Goal: Use online tool/utility: Use online tool/utility

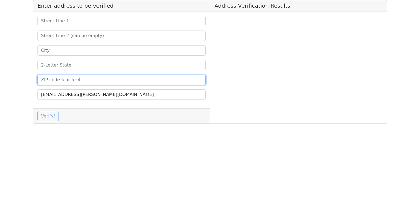
click at [87, 78] on input at bounding box center [121, 80] width 168 height 10
paste input "90063"
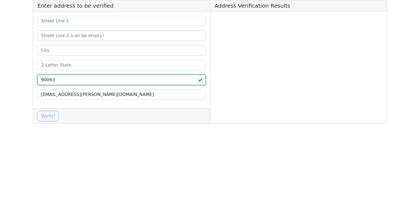
type input "90063"
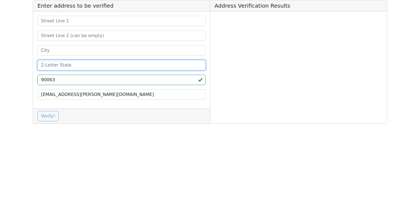
click at [78, 67] on input at bounding box center [121, 65] width 168 height 10
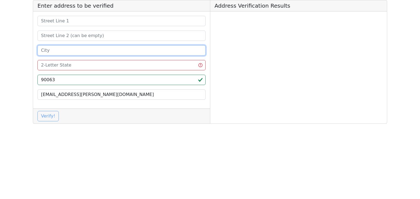
click at [85, 47] on input at bounding box center [121, 50] width 168 height 10
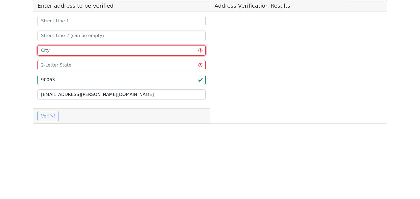
click at [68, 50] on input at bounding box center [121, 50] width 168 height 10
paste input "[GEOGRAPHIC_DATA]"
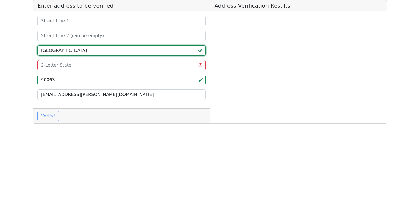
type input "[GEOGRAPHIC_DATA]"
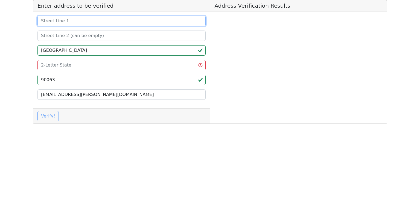
click at [78, 17] on input at bounding box center [121, 21] width 168 height 10
paste input "1636 [PERSON_NAME] Beach Pl"
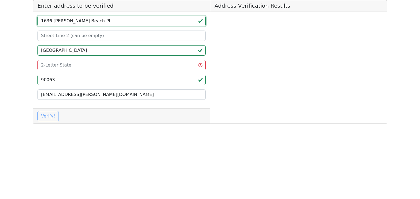
type input "1636 [PERSON_NAME] Beach Pl"
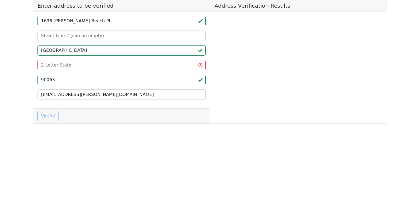
click at [51, 116] on div "Verify!" at bounding box center [121, 116] width 177 height 15
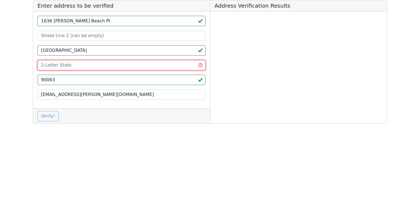
click at [66, 64] on input at bounding box center [121, 65] width 168 height 10
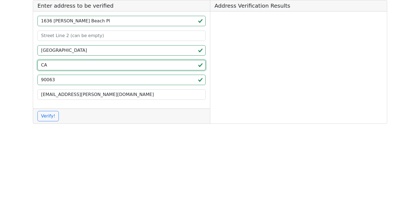
type input "CA"
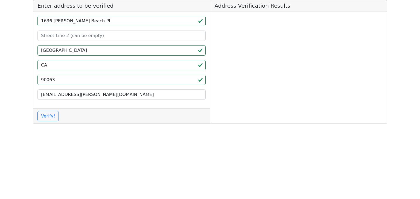
click at [245, 63] on div "Address Verification Results" at bounding box center [298, 62] width 177 height 124
click at [43, 115] on button "Verify!" at bounding box center [47, 116] width 21 height 10
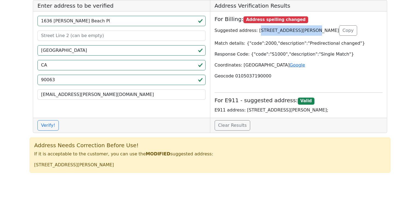
drag, startPoint x: 254, startPoint y: 30, endPoint x: 305, endPoint y: 26, distance: 50.9
click at [305, 26] on p "Suggested address: [STREET_ADDRESS][PERSON_NAME] Copy" at bounding box center [298, 30] width 168 height 10
copy p "[STREET_ADDRESS][PERSON_NAME],"
